Goal: Information Seeking & Learning: Find specific fact

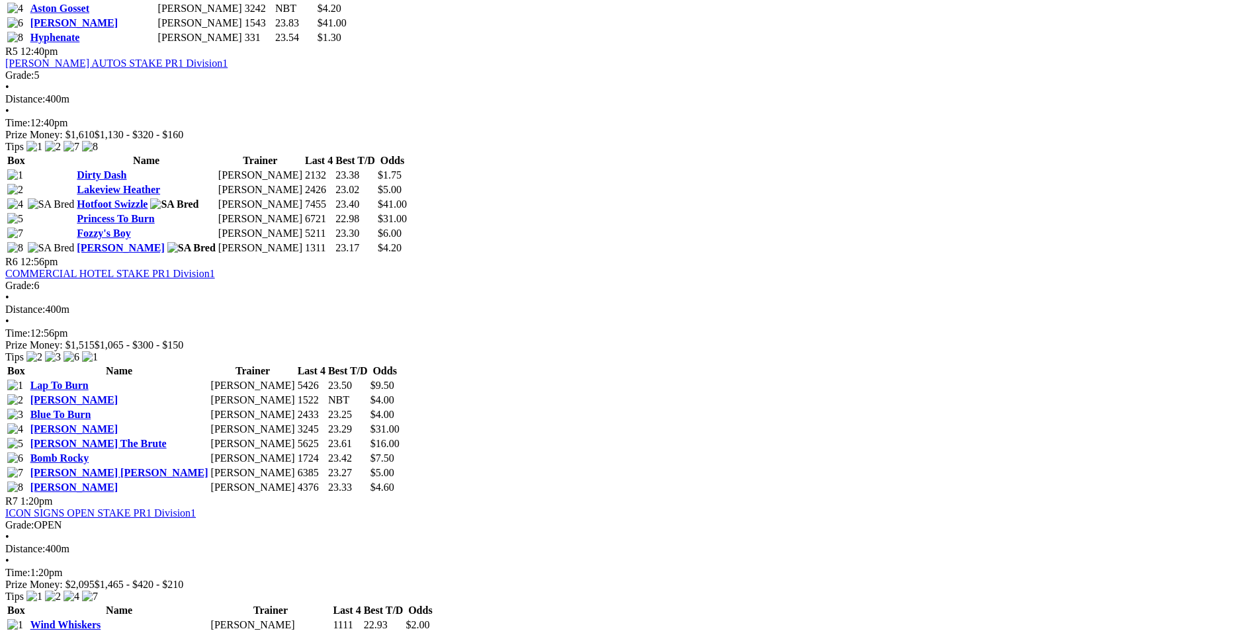
scroll to position [1522, 0]
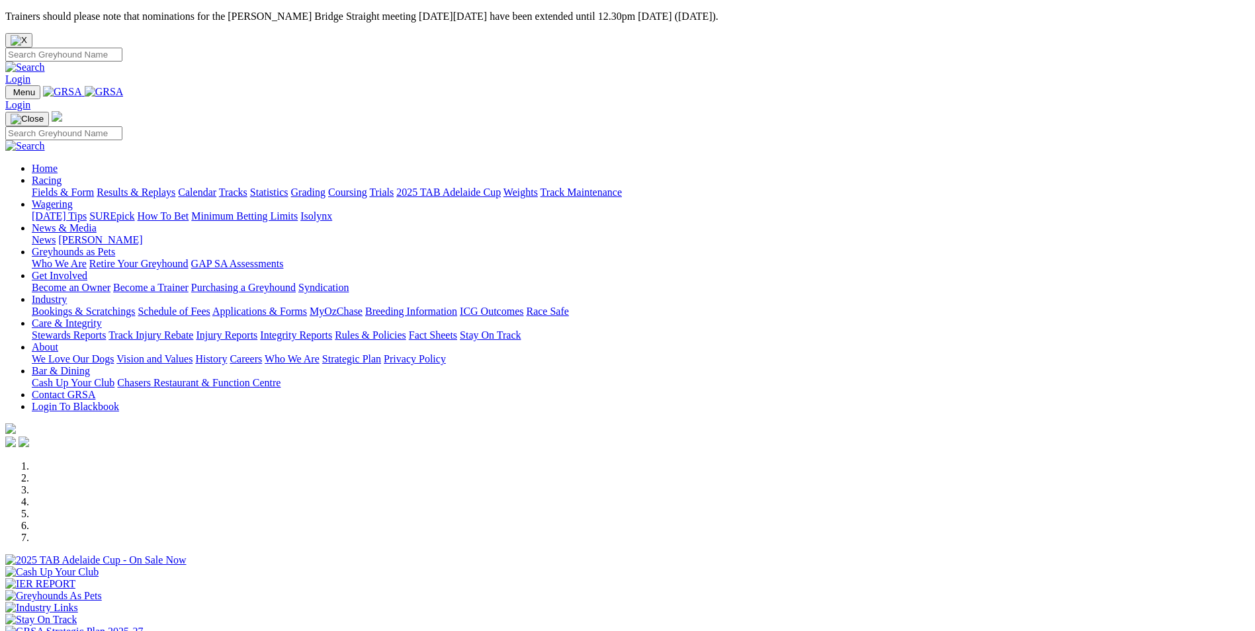
click at [175, 187] on link "Results & Replays" at bounding box center [136, 192] width 79 height 11
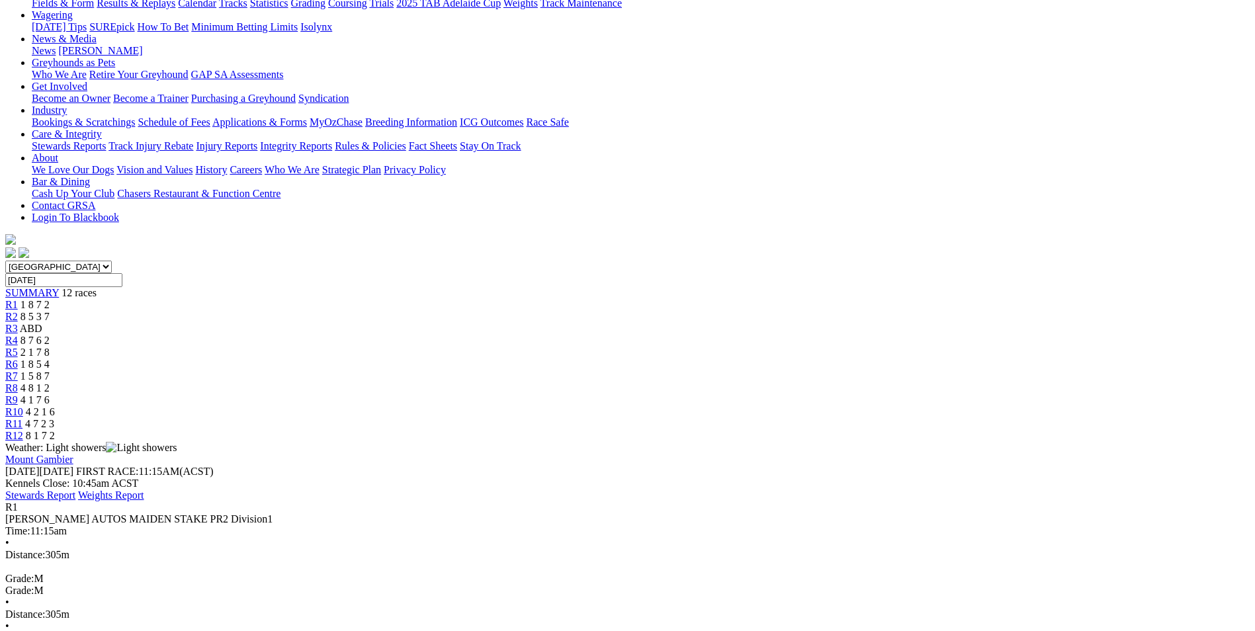
scroll to position [198, 0]
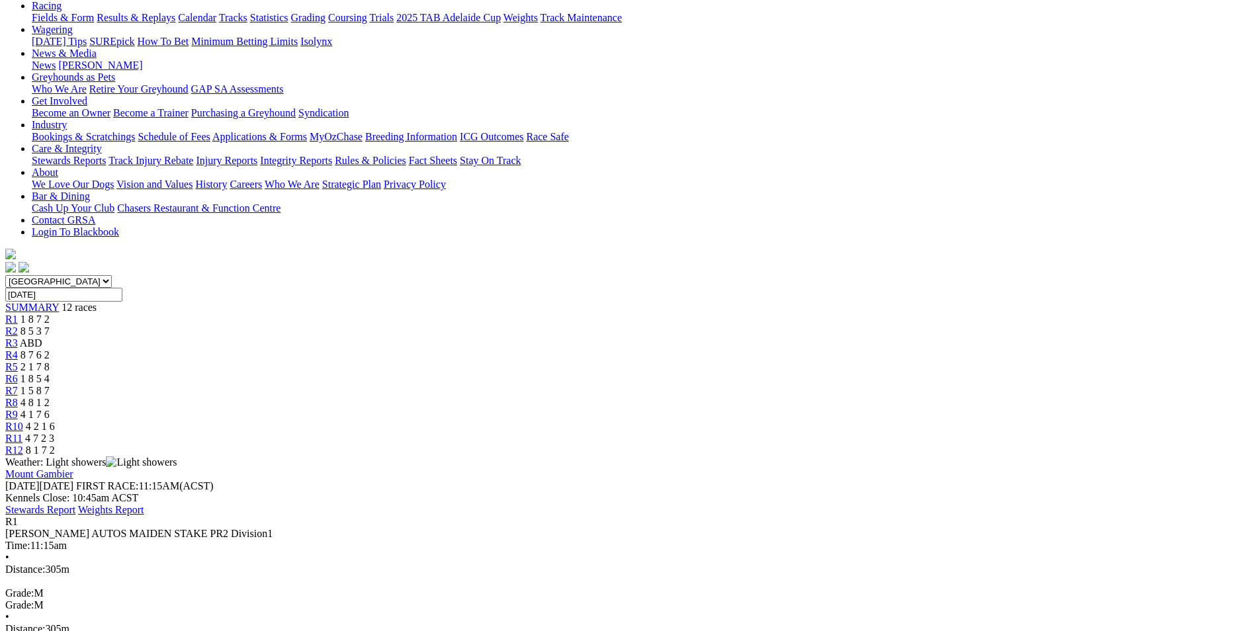
click at [18, 326] on span "R2" at bounding box center [11, 331] width 13 height 11
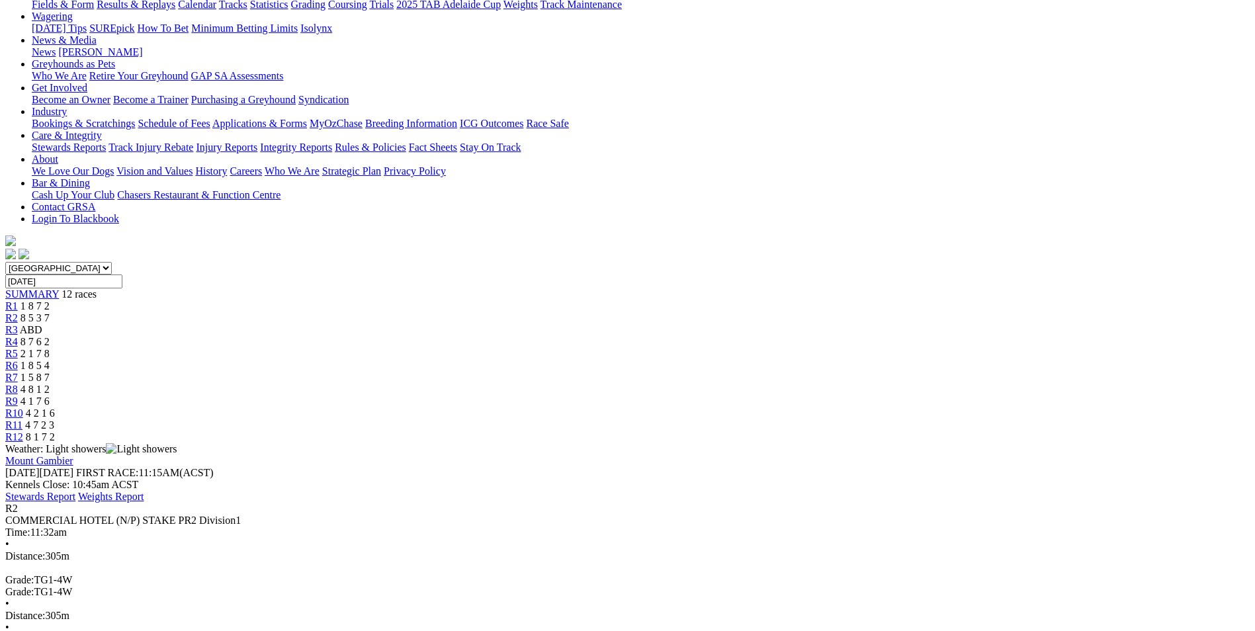
scroll to position [198, 0]
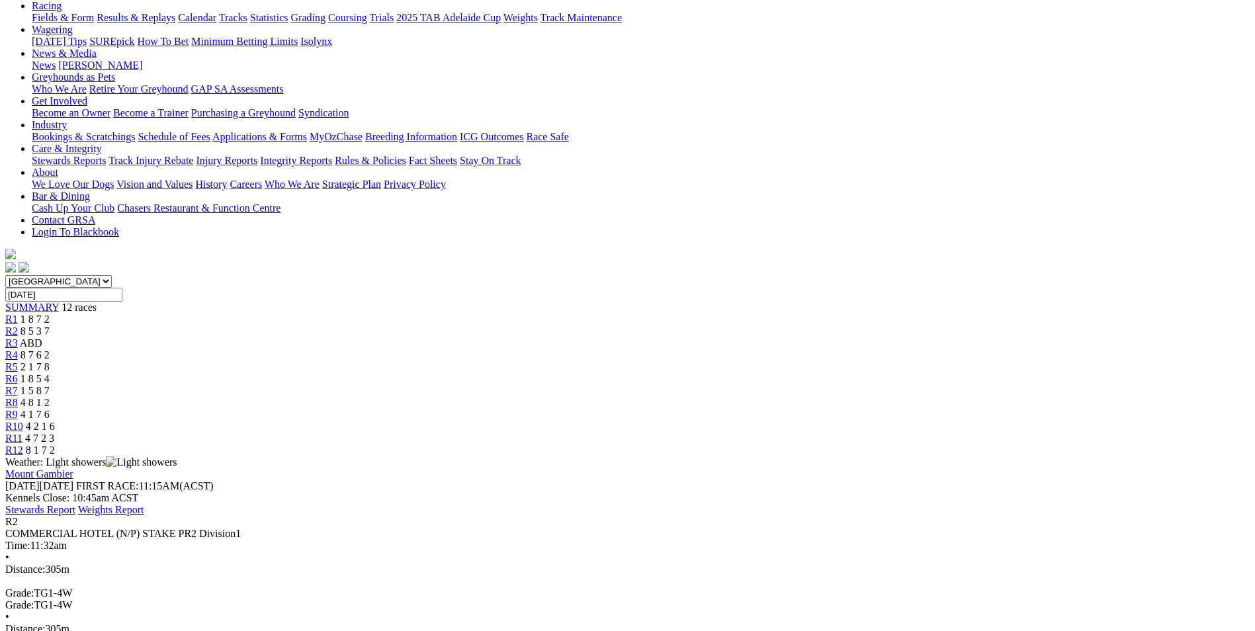
click at [18, 337] on span "R3" at bounding box center [11, 342] width 13 height 11
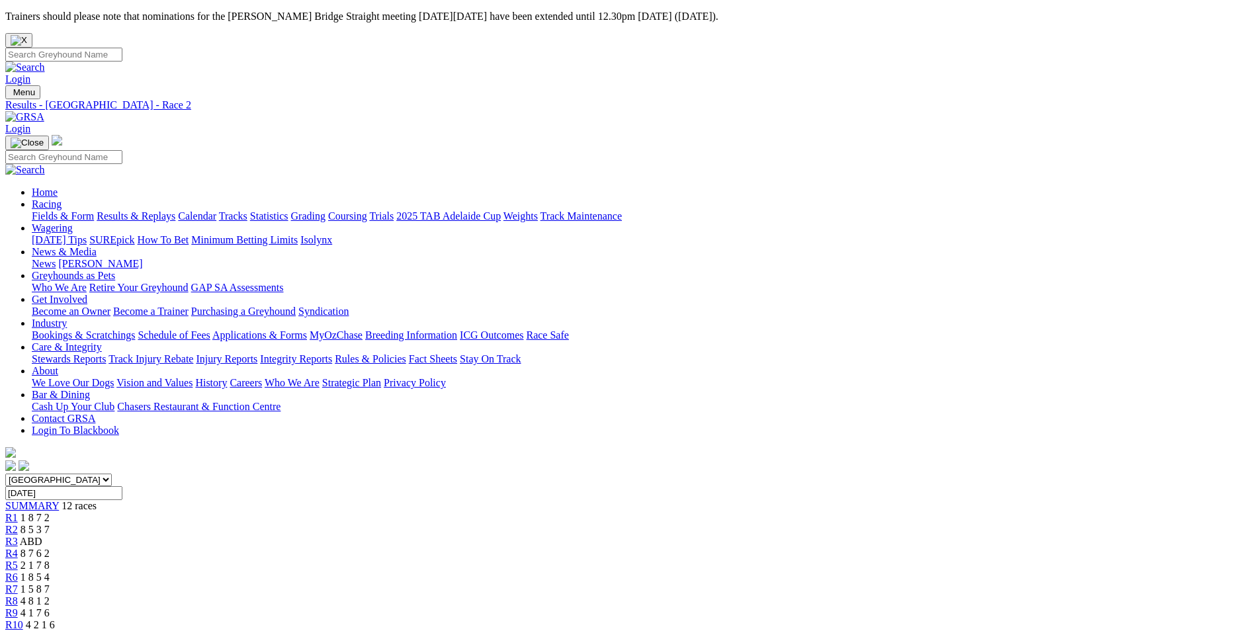
click at [18, 536] on span "R3" at bounding box center [11, 541] width 13 height 11
click at [18, 548] on span "R4" at bounding box center [11, 553] width 13 height 11
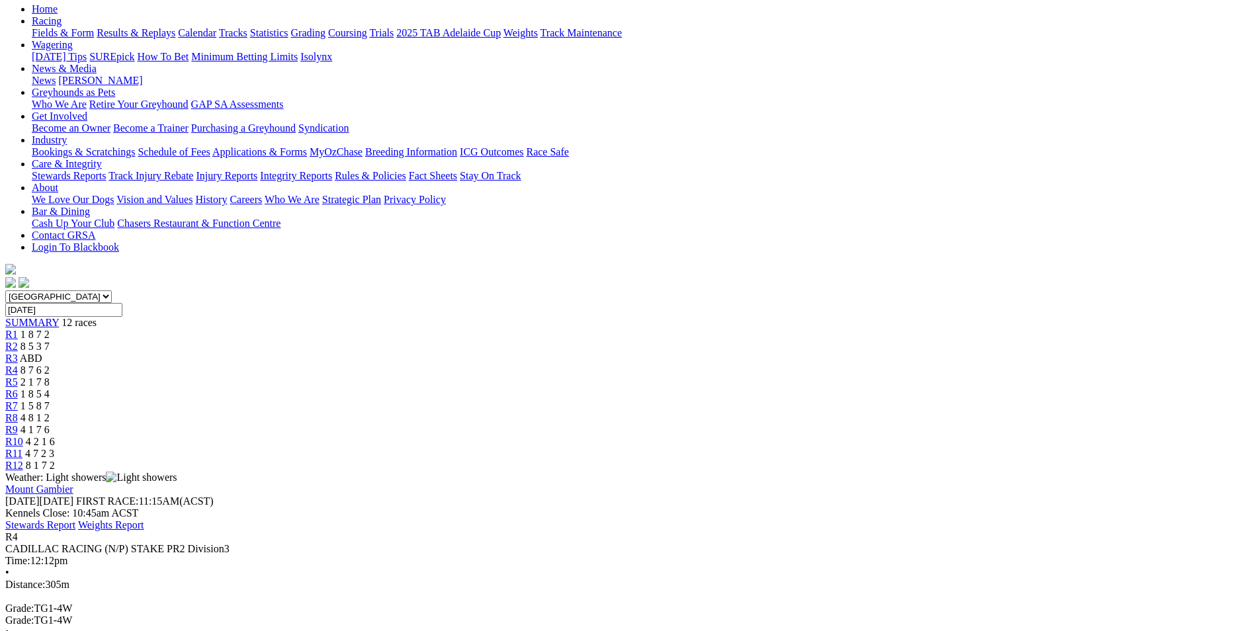
scroll to position [198, 0]
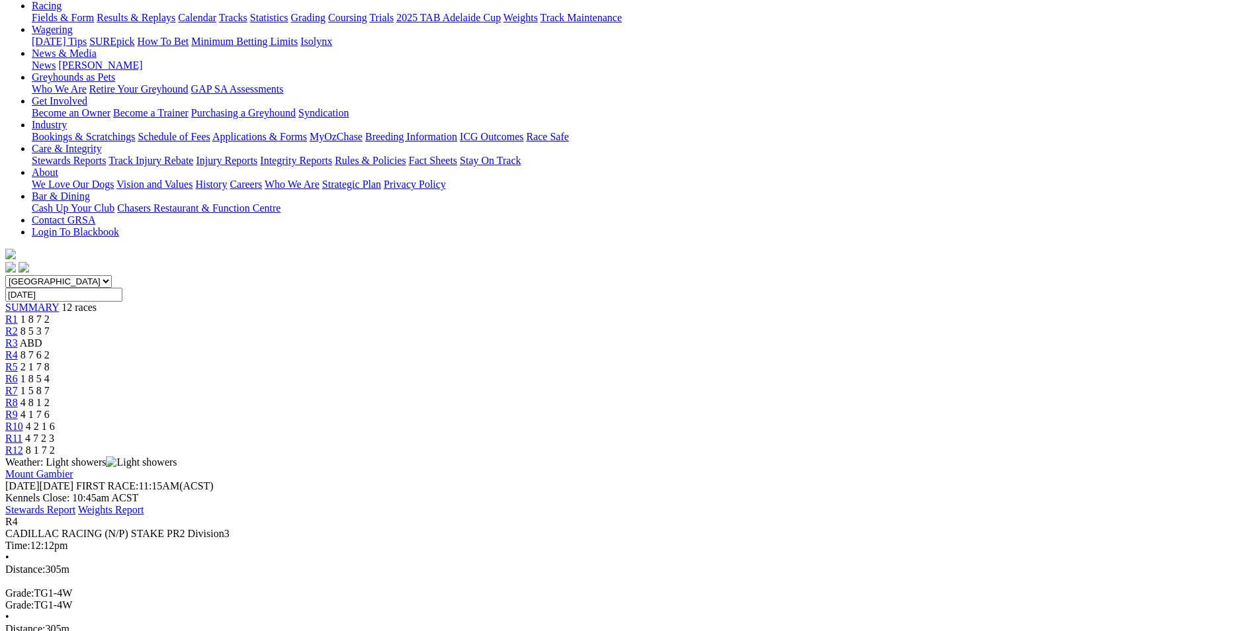
click at [571, 361] on div "R5 2 1 7 8" at bounding box center [627, 367] width 1245 height 12
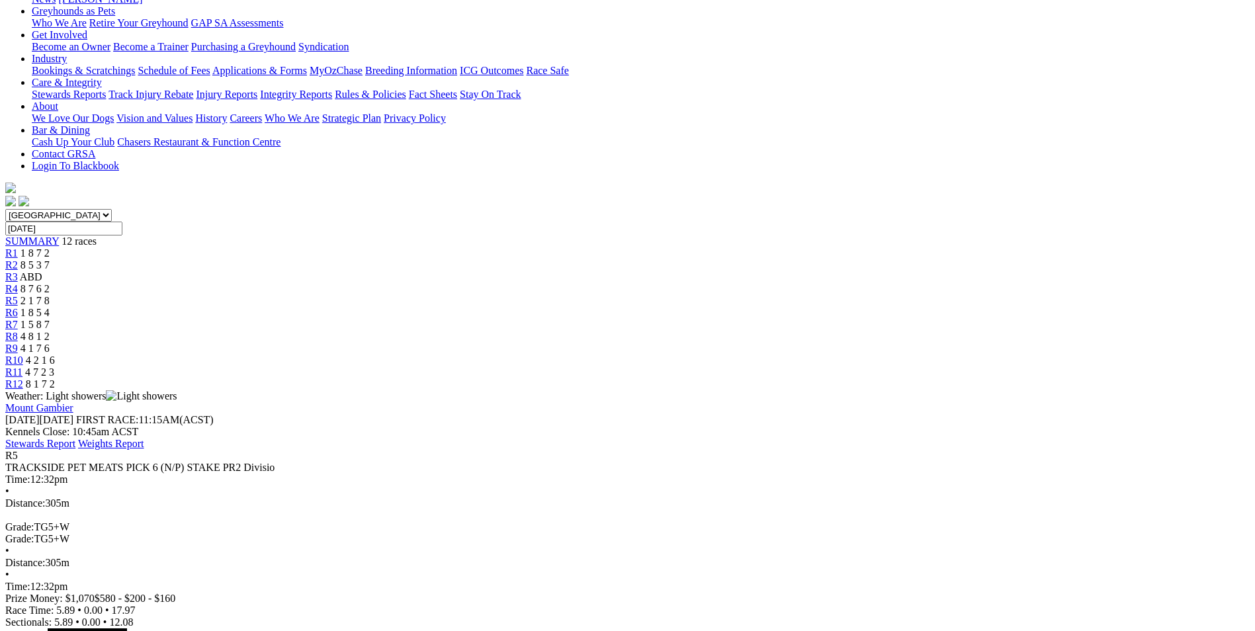
scroll to position [198, 0]
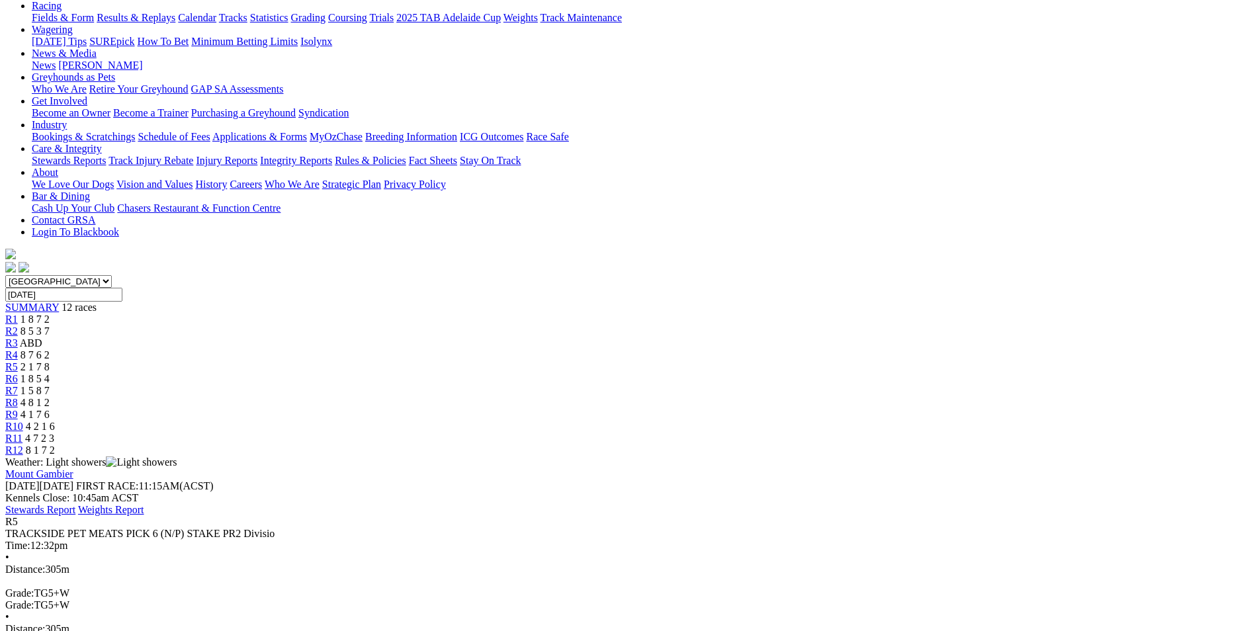
click at [18, 373] on span "R6" at bounding box center [11, 378] width 13 height 11
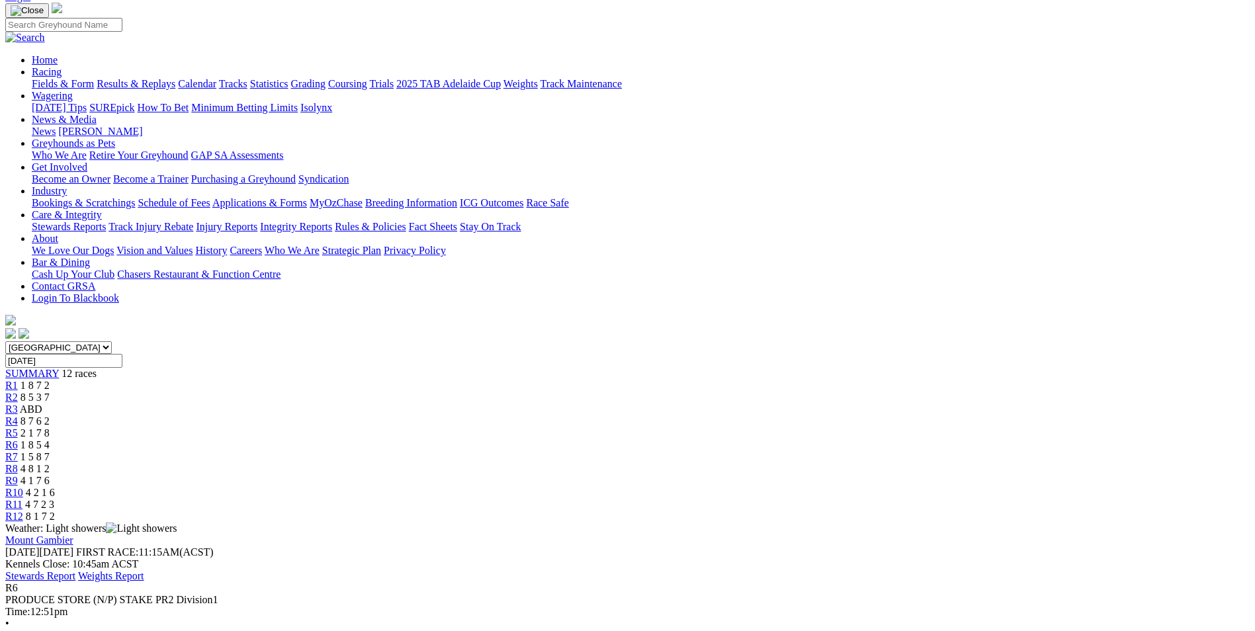
click at [18, 451] on span "R7" at bounding box center [11, 456] width 13 height 11
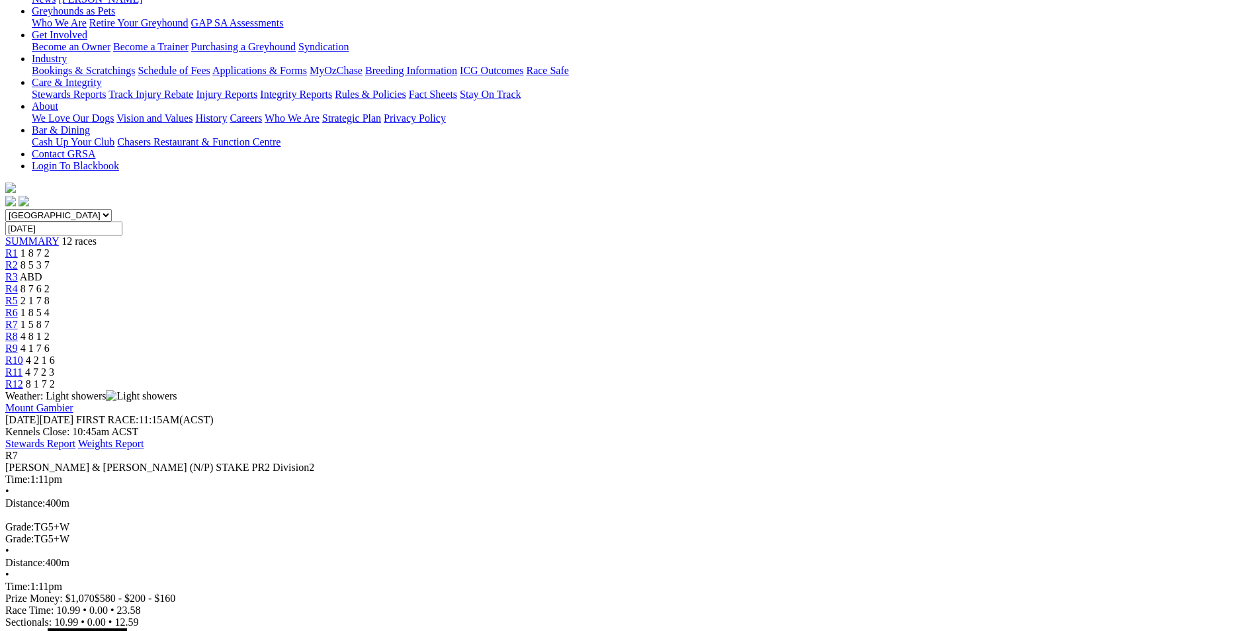
scroll to position [198, 0]
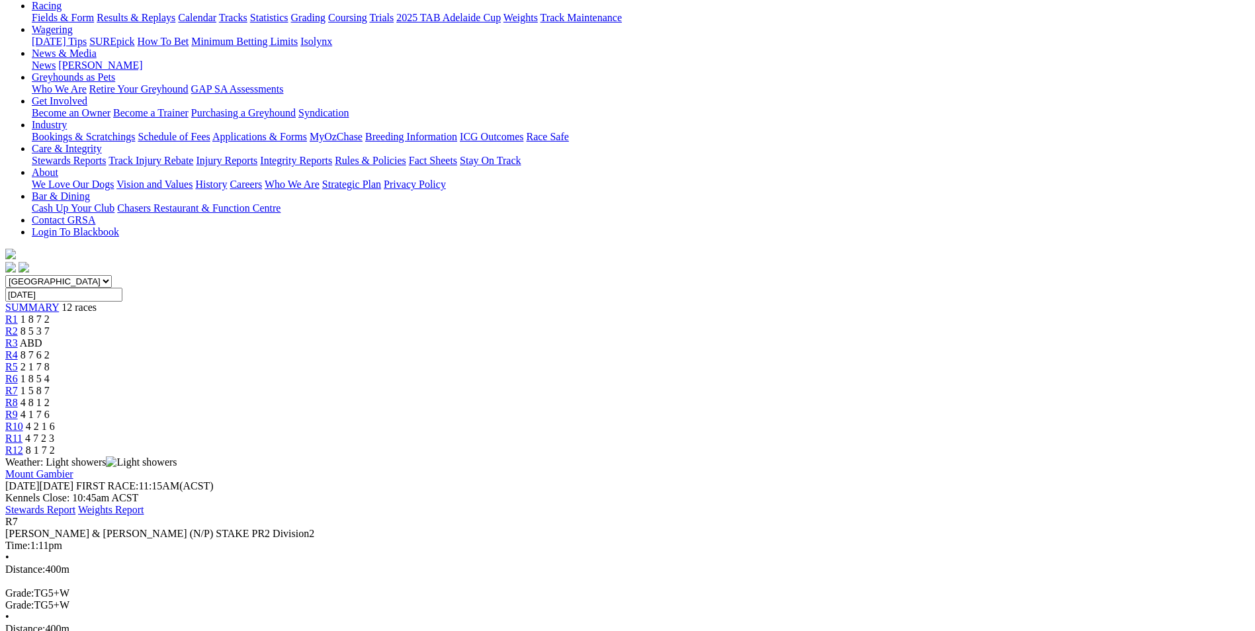
click at [18, 397] on span "R8" at bounding box center [11, 402] width 13 height 11
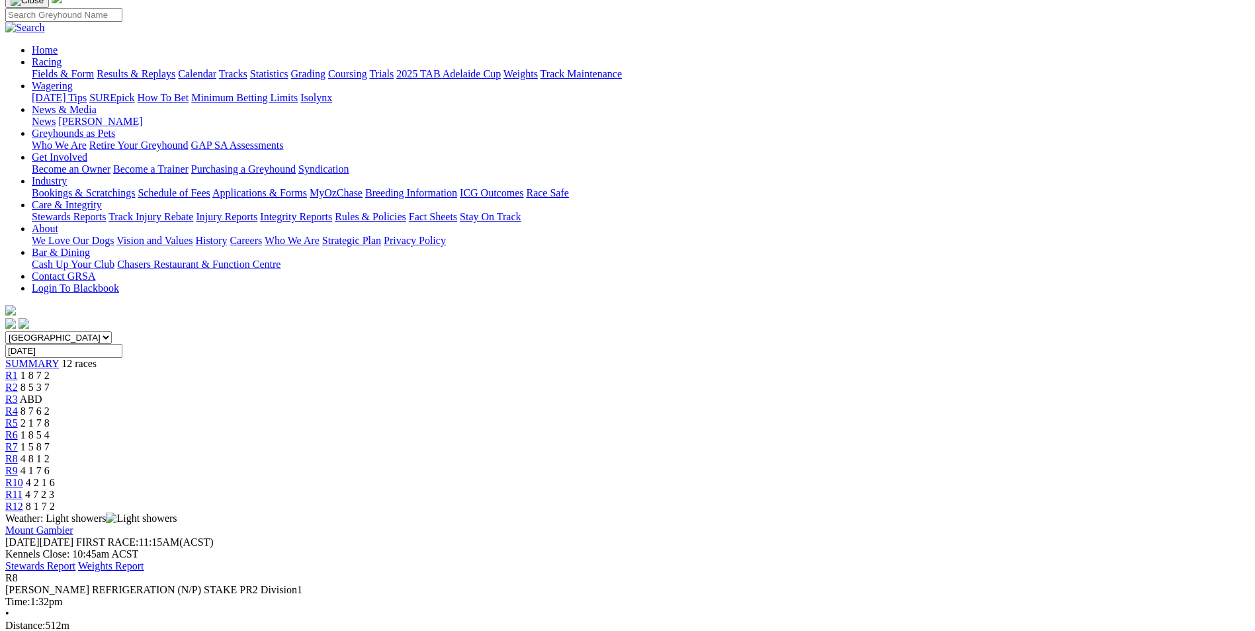
scroll to position [132, 0]
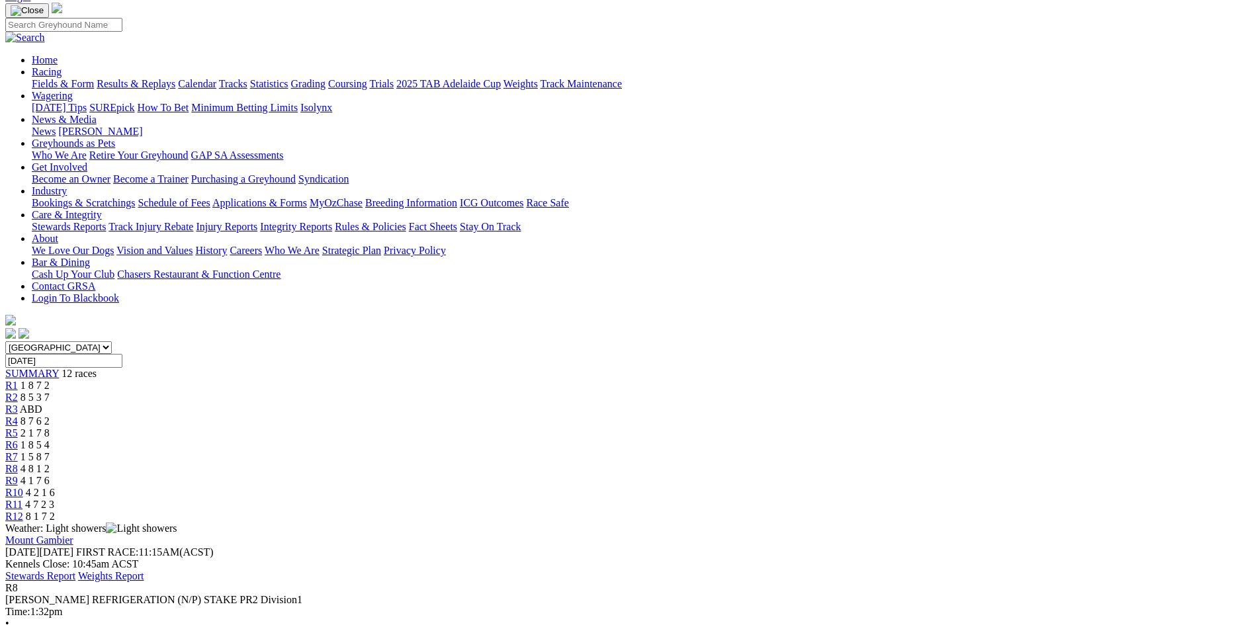
click at [18, 475] on span "R9" at bounding box center [11, 480] width 13 height 11
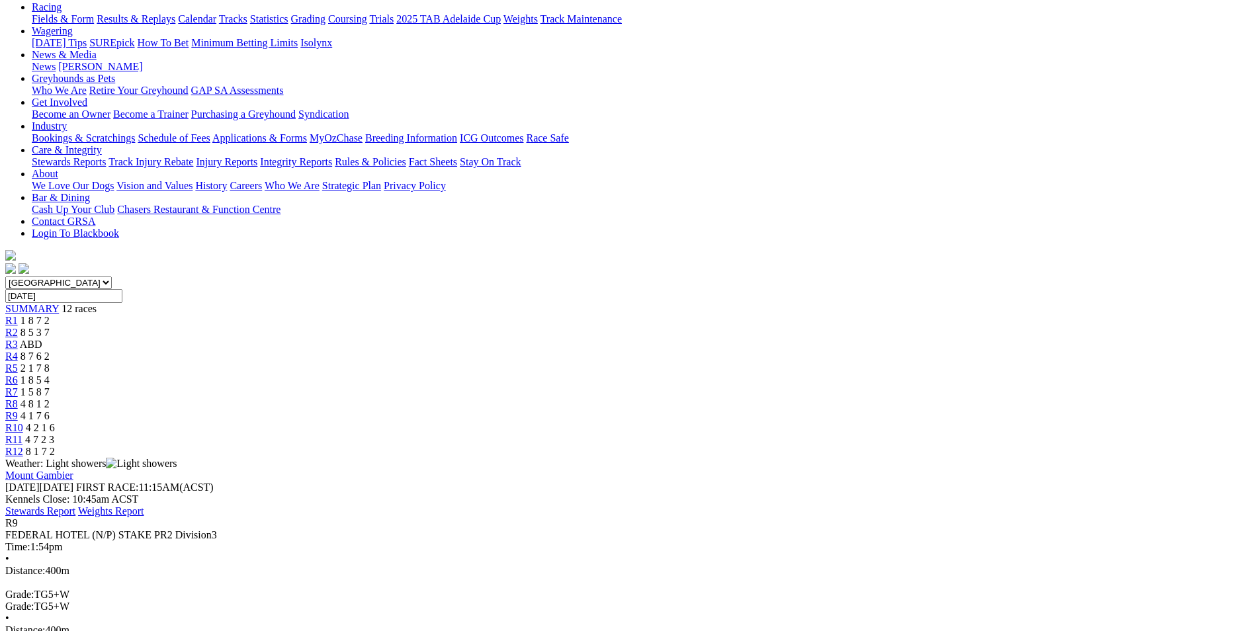
scroll to position [198, 0]
click at [23, 421] on span "R10" at bounding box center [14, 426] width 18 height 11
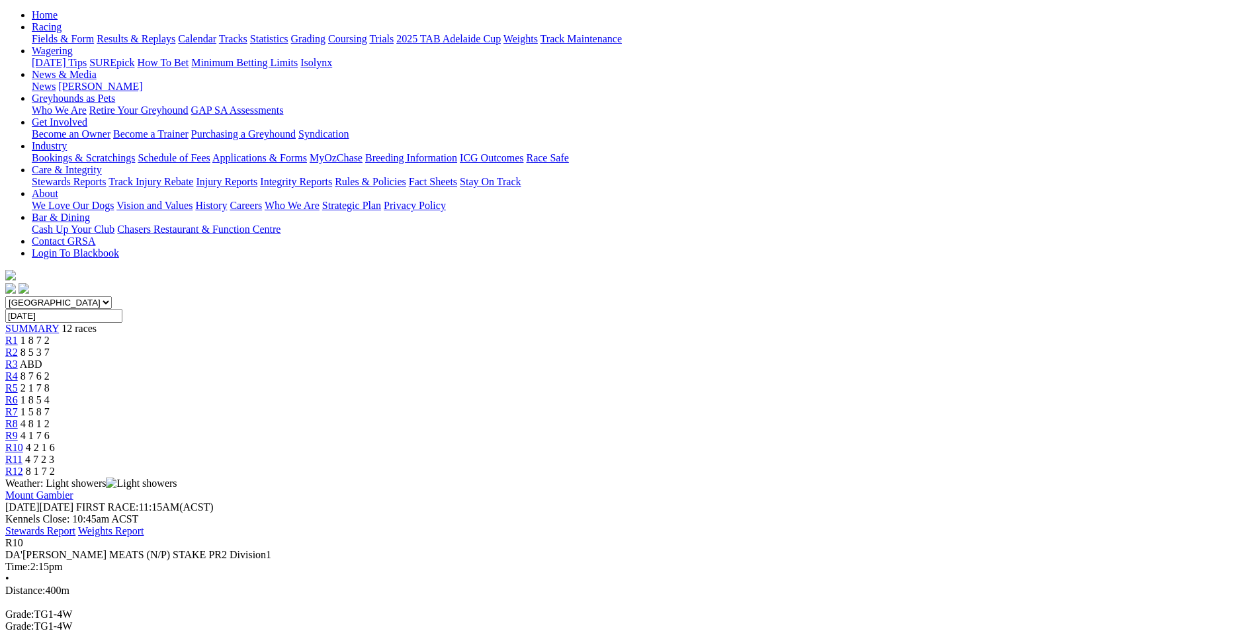
scroll to position [132, 0]
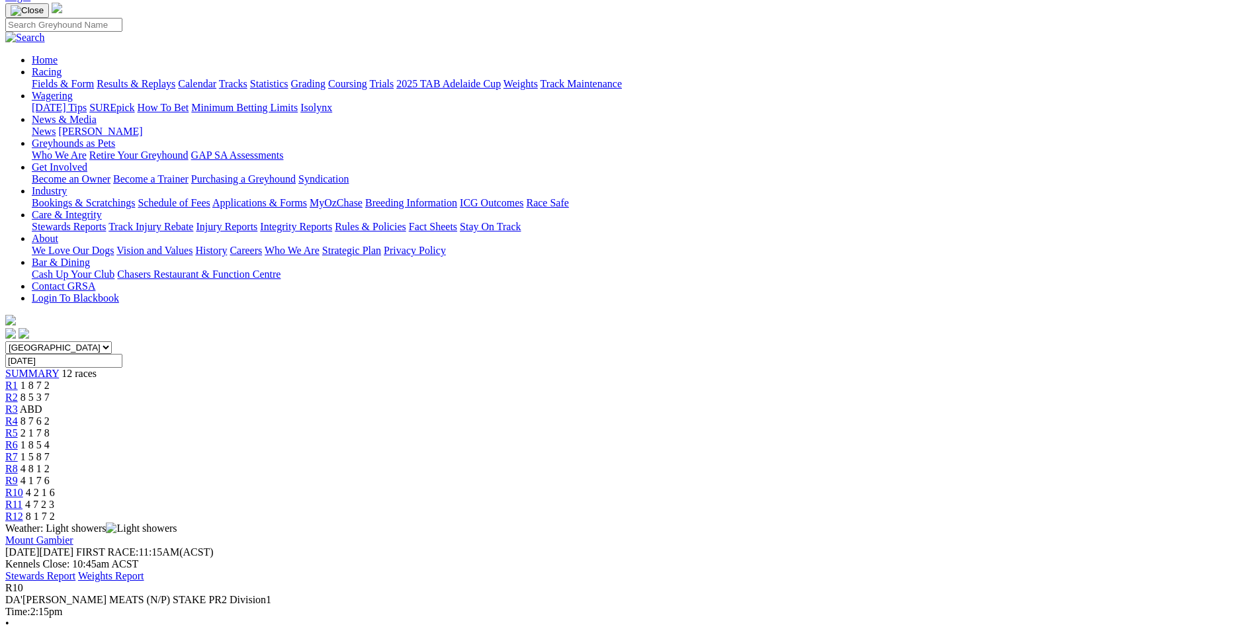
click at [22, 499] on span "R11" at bounding box center [13, 504] width 17 height 11
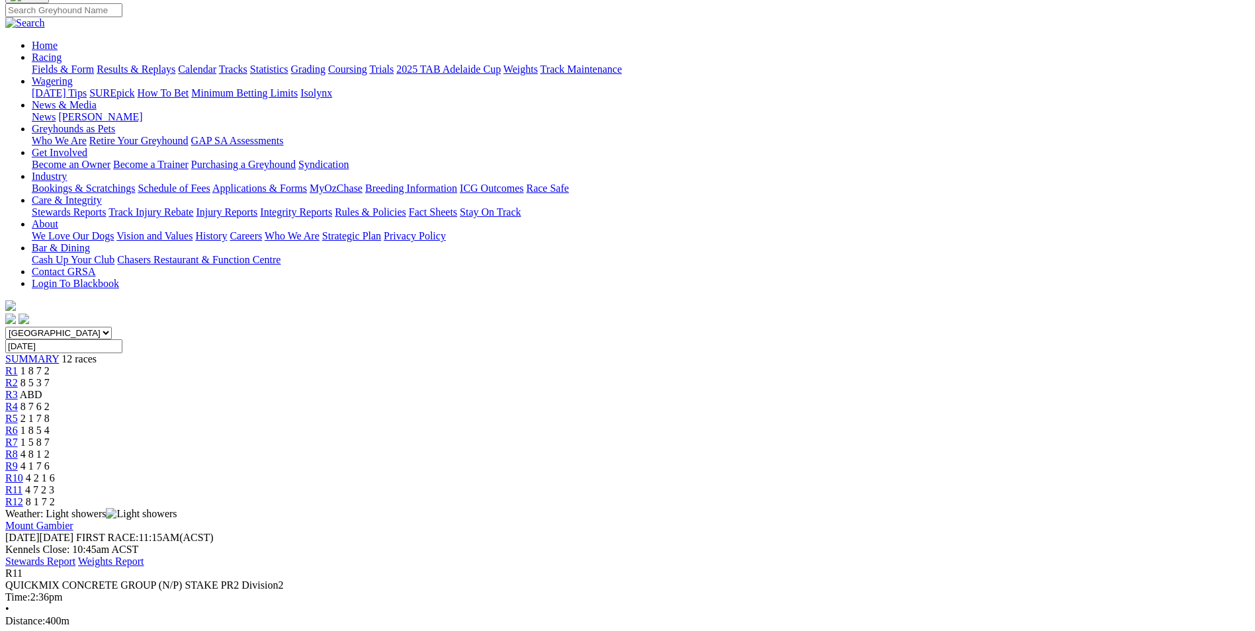
scroll to position [132, 0]
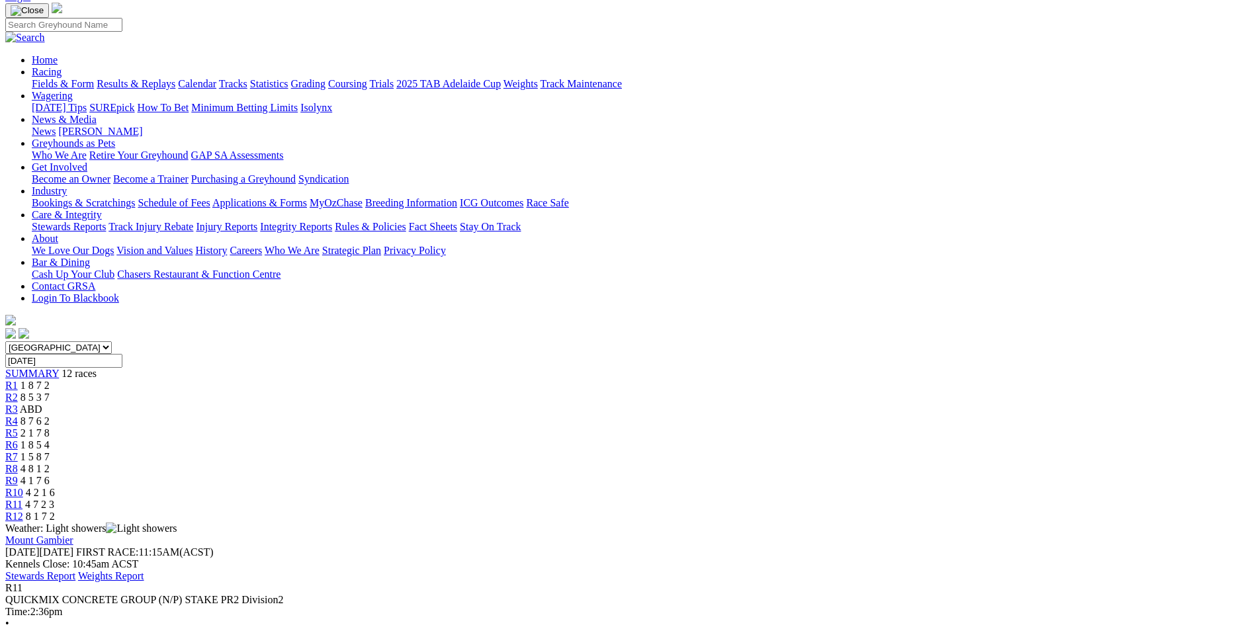
click at [23, 511] on span "R12" at bounding box center [14, 516] width 18 height 11
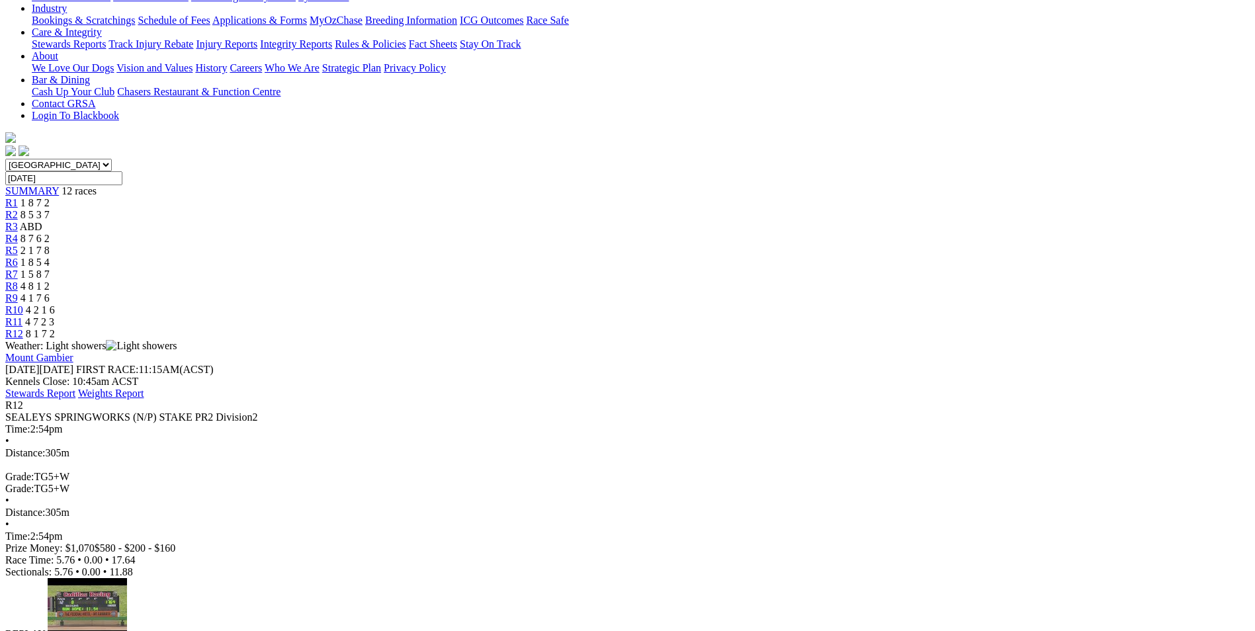
scroll to position [331, 0]
